Goal: Transaction & Acquisition: Purchase product/service

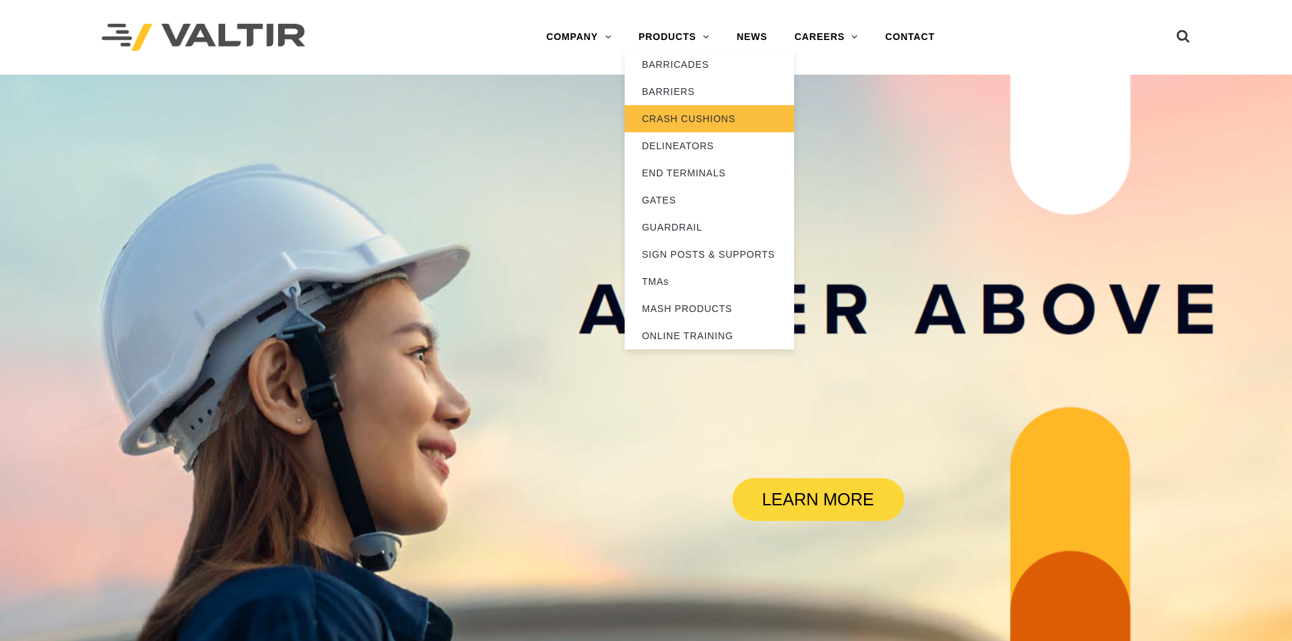
click at [685, 122] on link "CRASH CUSHIONS" at bounding box center [710, 118] width 170 height 27
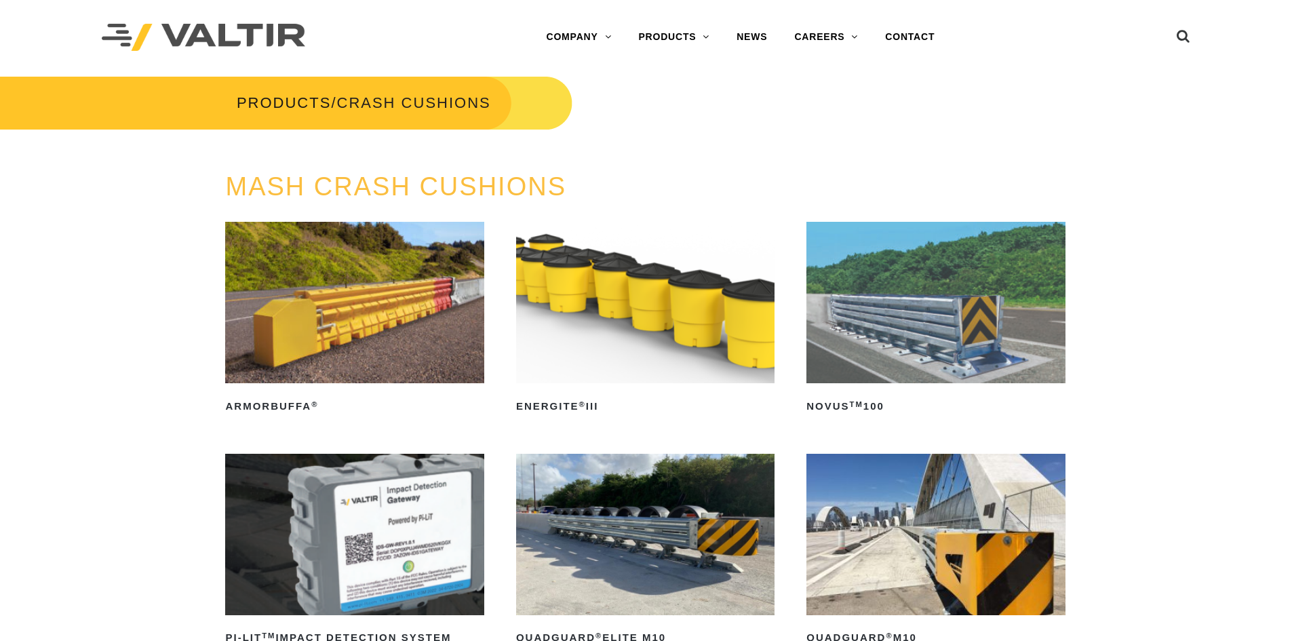
click at [978, 296] on img at bounding box center [935, 302] width 258 height 161
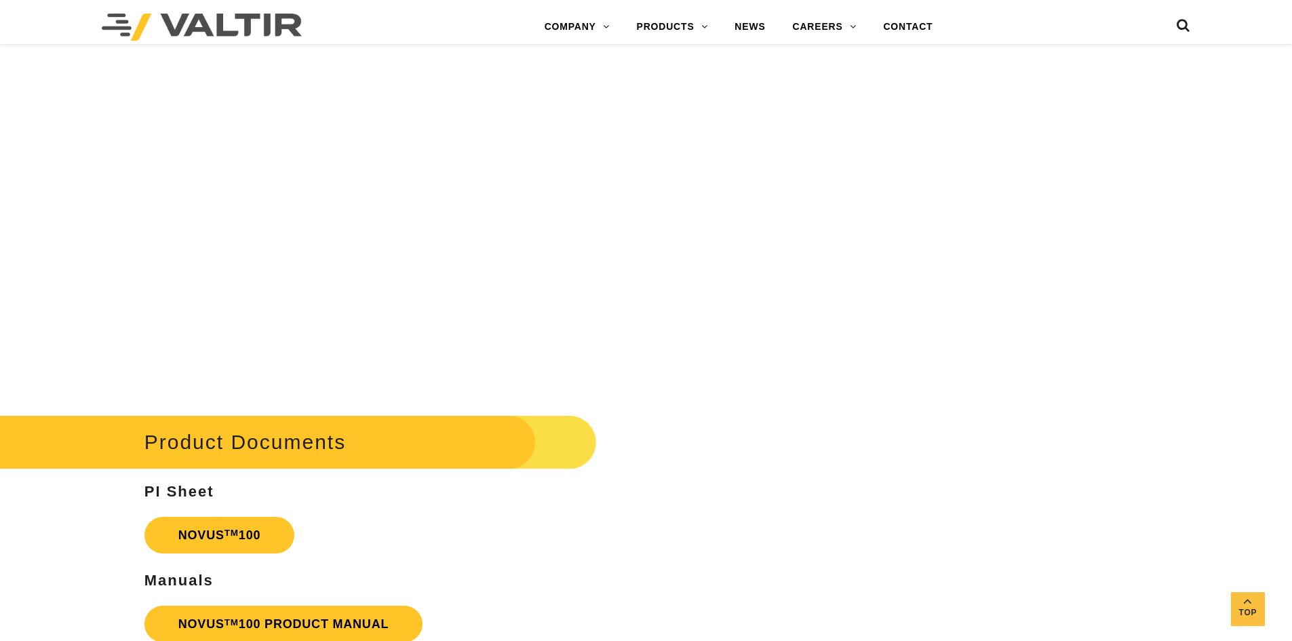
scroll to position [3255, 0]
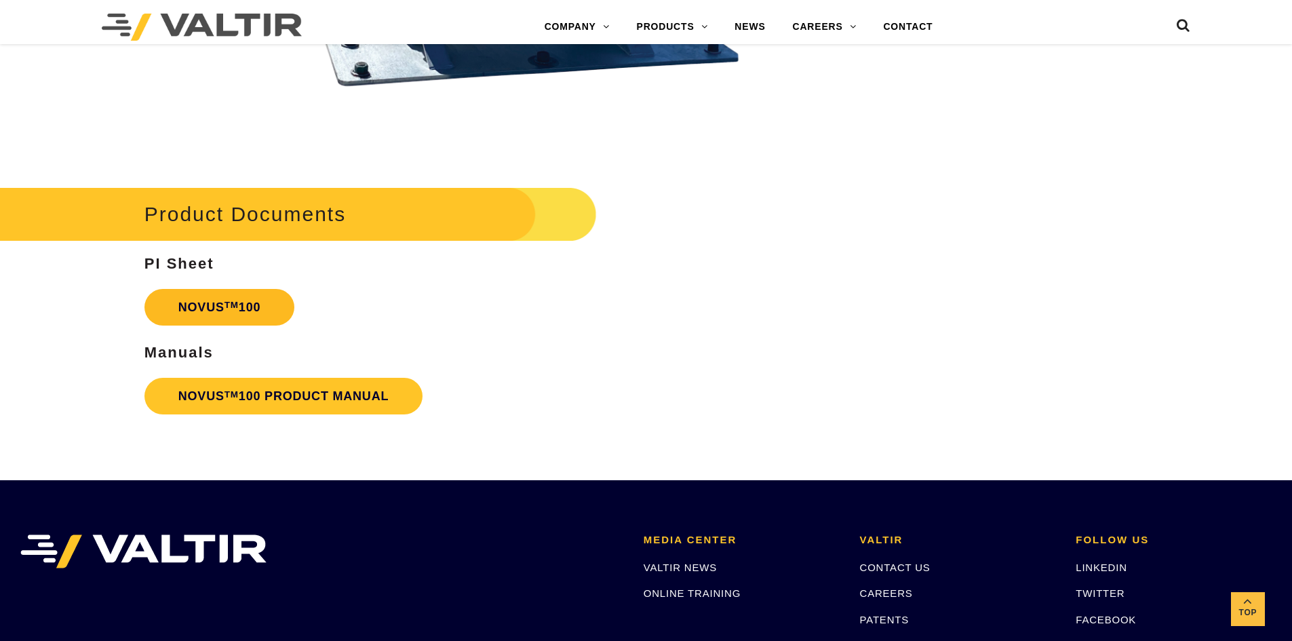
click at [148, 306] on link "NOVUS TM 100" at bounding box center [219, 307] width 151 height 37
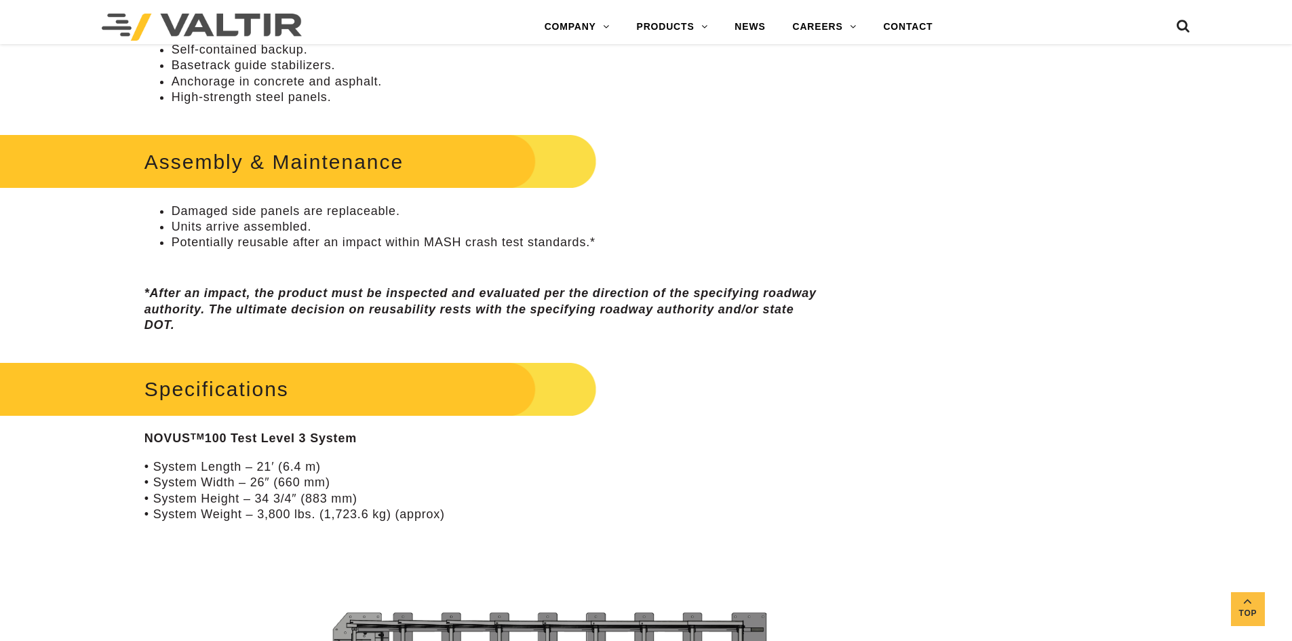
scroll to position [964, 0]
